Goal: Navigation & Orientation: Find specific page/section

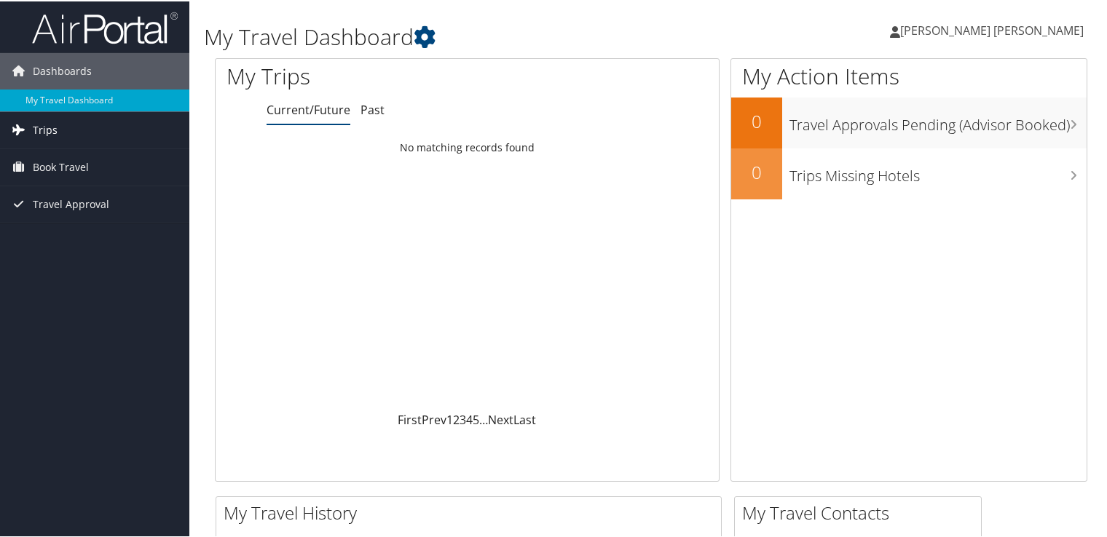
click at [44, 130] on span "Trips" at bounding box center [45, 129] width 25 height 36
click at [64, 237] on span "Book Travel" at bounding box center [61, 231] width 56 height 36
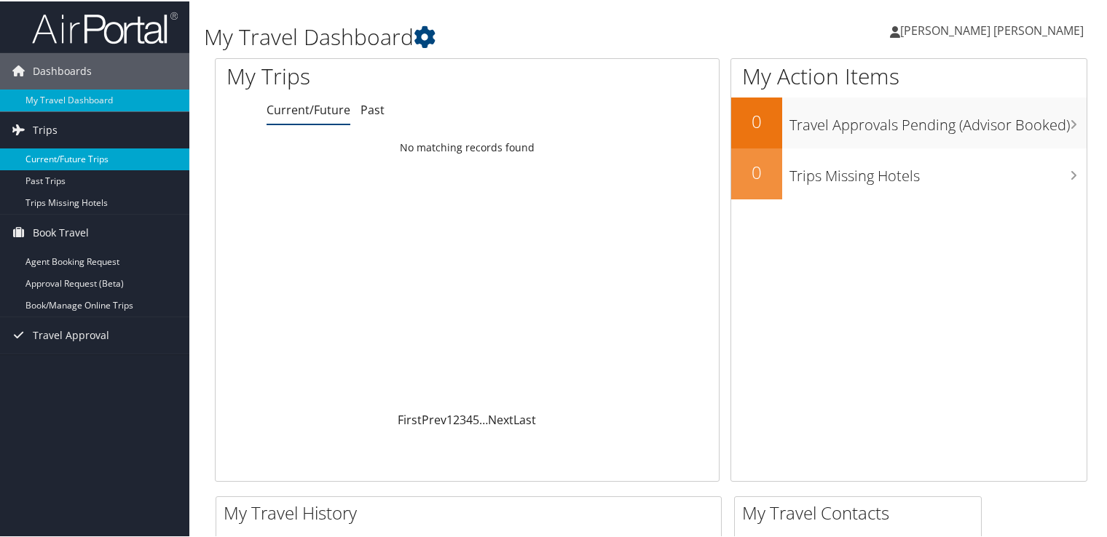
click at [59, 162] on link "Current/Future Trips" at bounding box center [94, 158] width 189 height 22
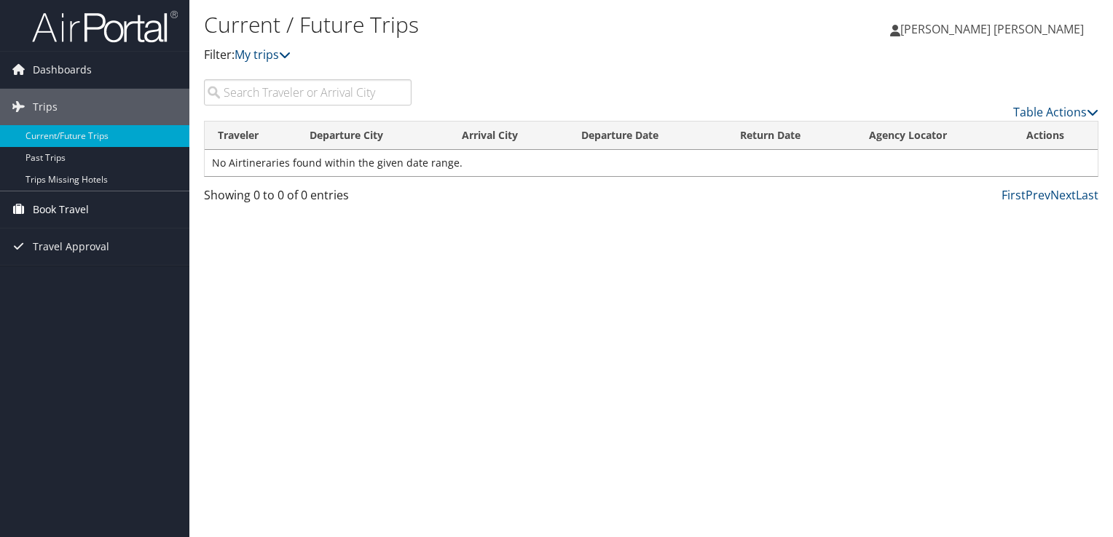
click at [52, 217] on span "Book Travel" at bounding box center [61, 209] width 56 height 36
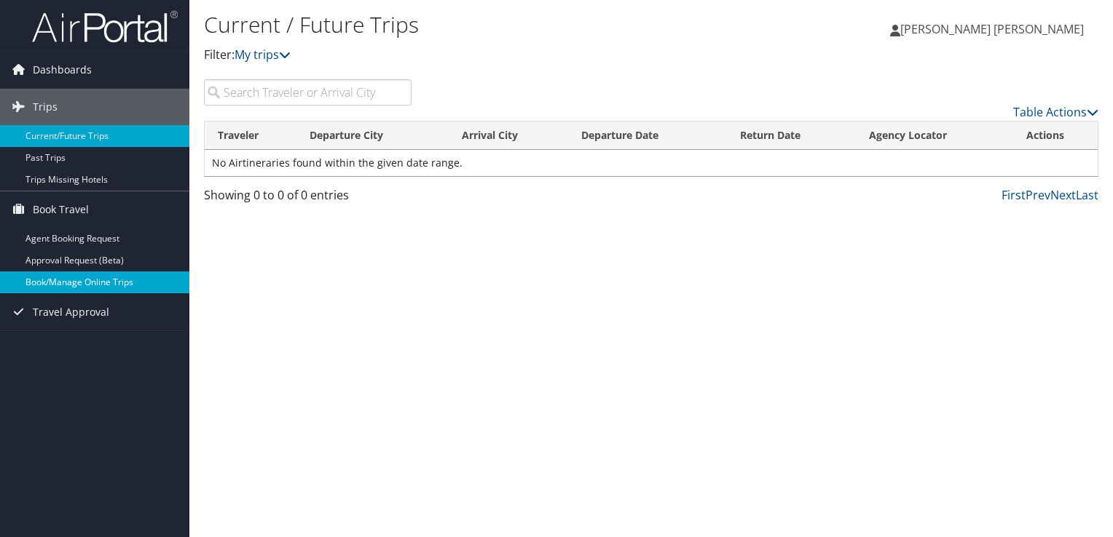
click at [82, 284] on link "Book/Manage Online Trips" at bounding box center [94, 283] width 189 height 22
